Goal: Task Accomplishment & Management: Manage account settings

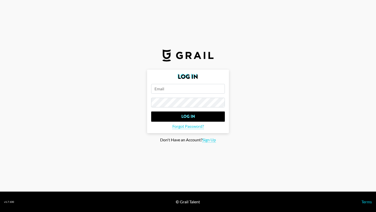
click at [184, 87] on input "email" at bounding box center [188, 89] width 74 height 10
click at [186, 88] on input "[PERSON_NAME]" at bounding box center [188, 89] width 74 height 10
type input "[PERSON_NAME][EMAIL_ADDRESS][PERSON_NAME][DOMAIN_NAME]"
click at [241, 22] on section "Log In [PERSON_NAME][EMAIL_ADDRESS][PERSON_NAME][DOMAIN_NAME] Log In Forgot Pas…" at bounding box center [188, 96] width 376 height 192
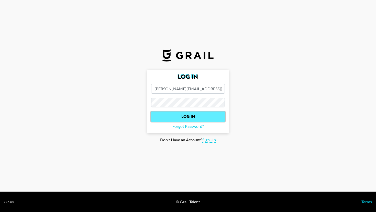
click at [164, 118] on input "Log In" at bounding box center [188, 117] width 74 height 10
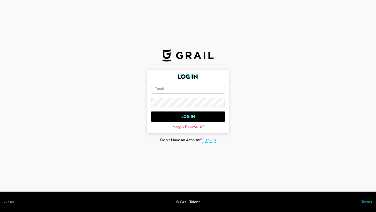
click at [179, 127] on span "Forgot Password?" at bounding box center [187, 126] width 31 height 5
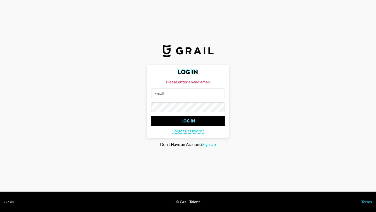
click at [165, 94] on input "email" at bounding box center [188, 94] width 74 height 10
type input "[PERSON_NAME][EMAIL_ADDRESS][PERSON_NAME][DOMAIN_NAME]"
click at [180, 131] on span "Forgot Password?" at bounding box center [187, 131] width 31 height 5
click at [151, 116] on input "Log In" at bounding box center [188, 121] width 74 height 10
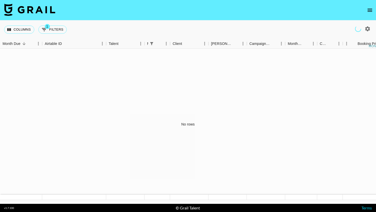
click at [310, 10] on nav at bounding box center [188, 10] width 376 height 20
